Goal: Task Accomplishment & Management: Use online tool/utility

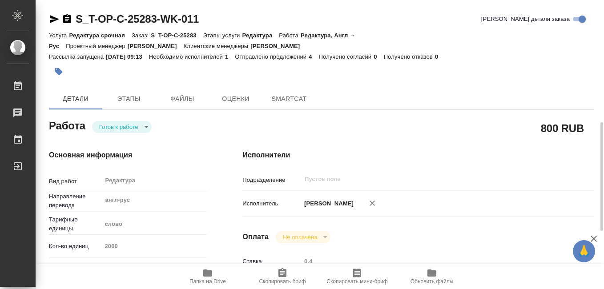
type textarea "x"
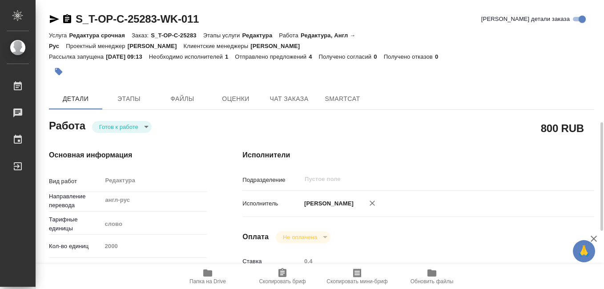
type textarea "x"
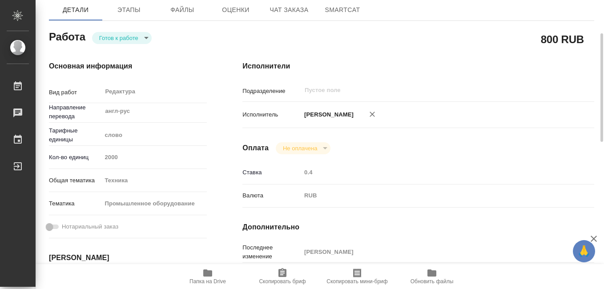
type textarea "x"
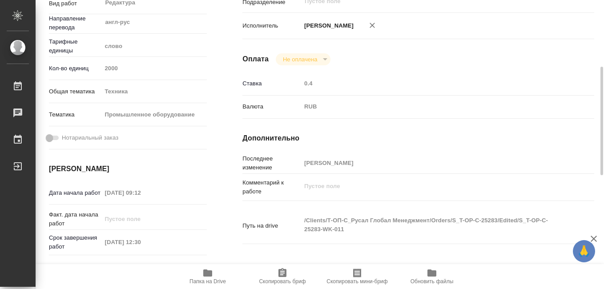
scroll to position [222, 0]
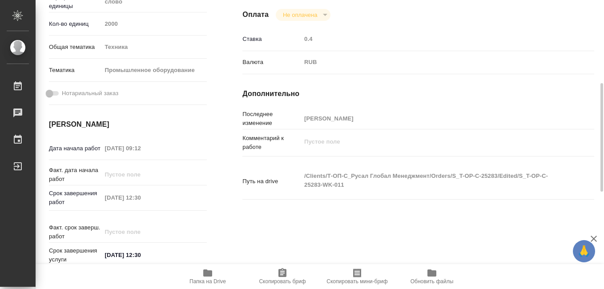
type textarea "x"
